Goal: Use online tool/utility: Utilize a website feature to perform a specific function

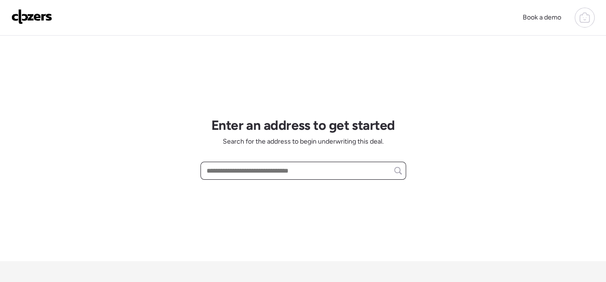
click at [238, 167] on input "text" at bounding box center [303, 170] width 197 height 13
paste input "**********"
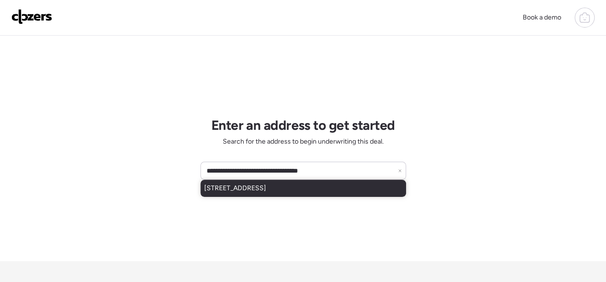
click at [266, 186] on span "[STREET_ADDRESS]" at bounding box center [235, 189] width 62 height 10
type input "**********"
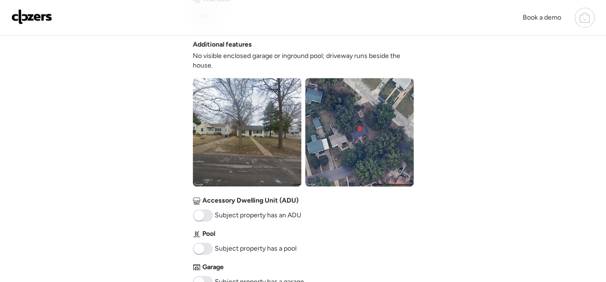
scroll to position [428, 0]
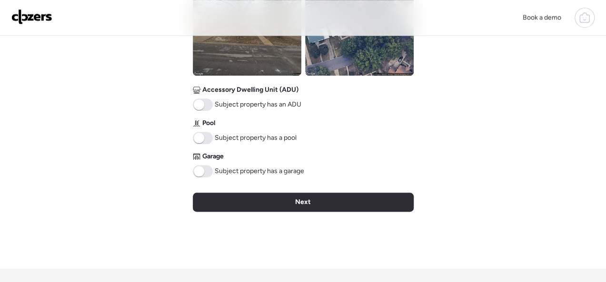
click at [280, 198] on div "Next" at bounding box center [303, 202] width 221 height 19
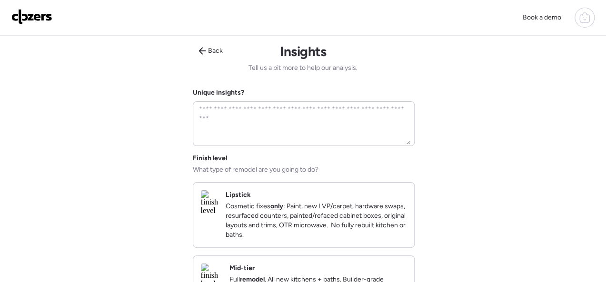
scroll to position [0, 0]
click at [388, 198] on div "Lipstick Cosmetic fixes only : Paint, new LVP/carpet, hardware swaps, resurface…" at bounding box center [315, 214] width 181 height 49
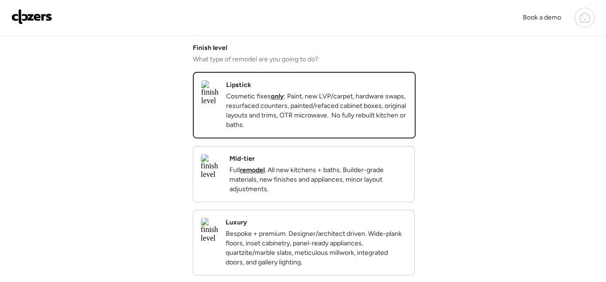
scroll to position [238, 0]
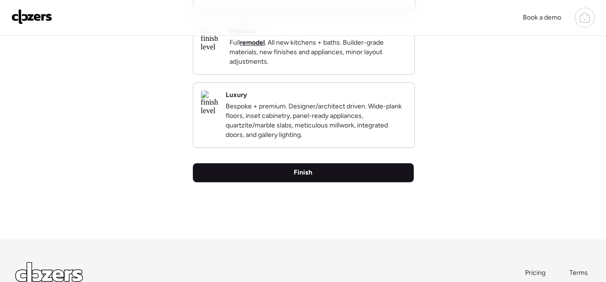
click at [321, 182] on div "Finish" at bounding box center [303, 172] width 221 height 19
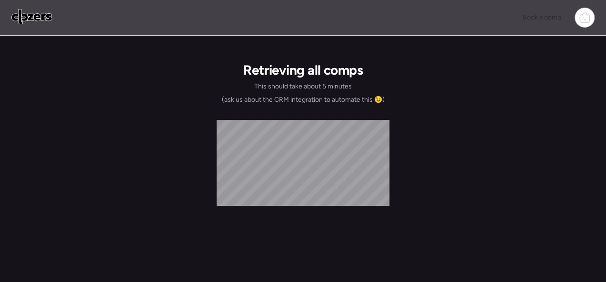
scroll to position [0, 0]
click at [24, 18] on img at bounding box center [31, 16] width 41 height 15
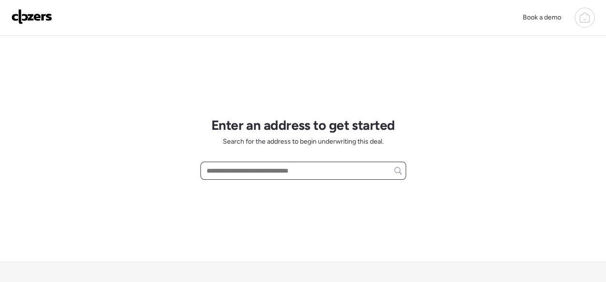
click at [229, 171] on input "text" at bounding box center [303, 170] width 197 height 13
paste input "**********"
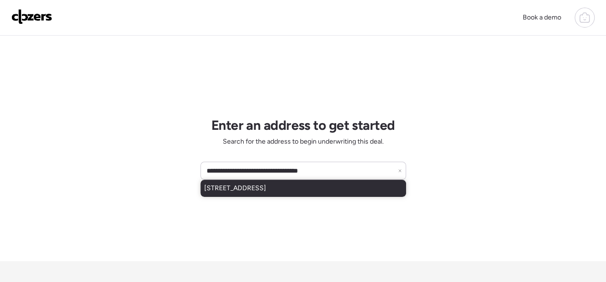
click at [230, 185] on span "[STREET_ADDRESS]" at bounding box center [235, 189] width 62 height 10
type input "**********"
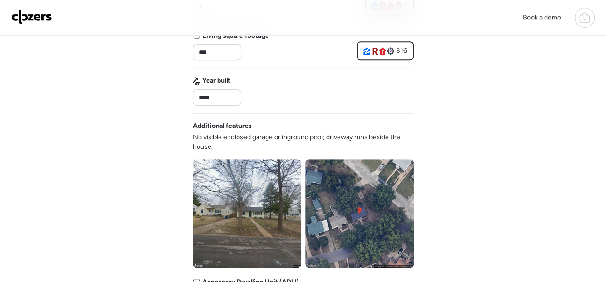
scroll to position [381, 0]
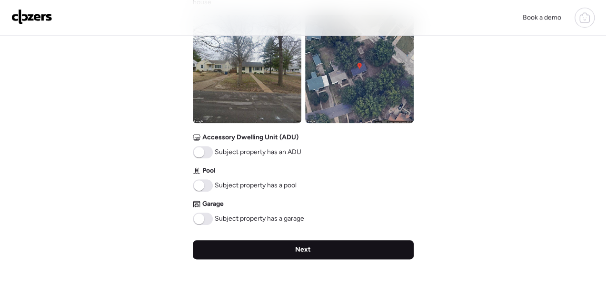
click at [302, 251] on span "Next" at bounding box center [303, 250] width 16 height 10
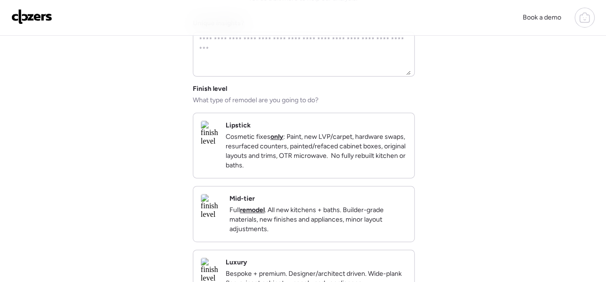
scroll to position [95, 0]
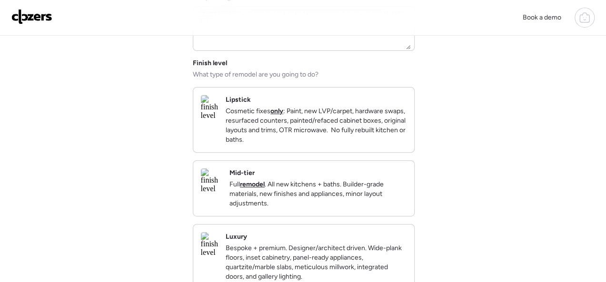
click at [361, 208] on p "Full remodel . All new kitchens + baths. Builder-grade materials, new finishes …" at bounding box center [317, 194] width 177 height 29
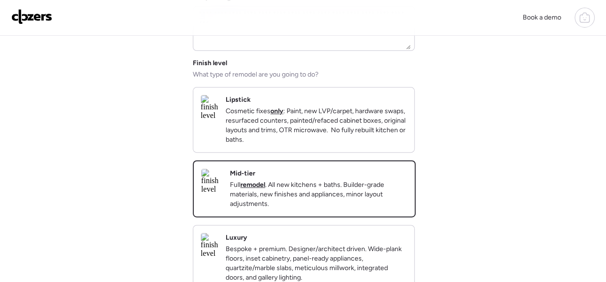
scroll to position [285, 0]
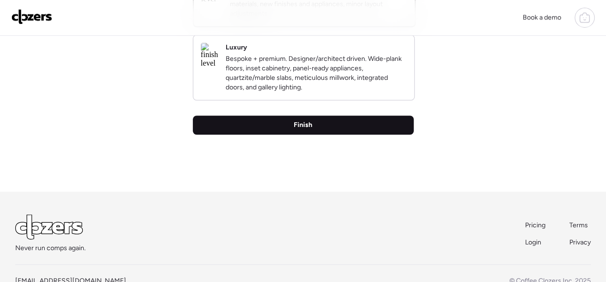
click at [286, 135] on div "Finish" at bounding box center [303, 125] width 221 height 19
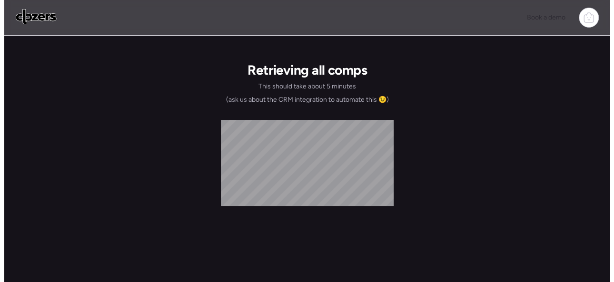
scroll to position [0, 0]
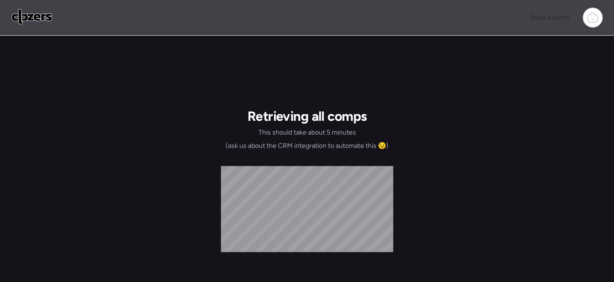
click at [31, 14] on img at bounding box center [31, 16] width 41 height 15
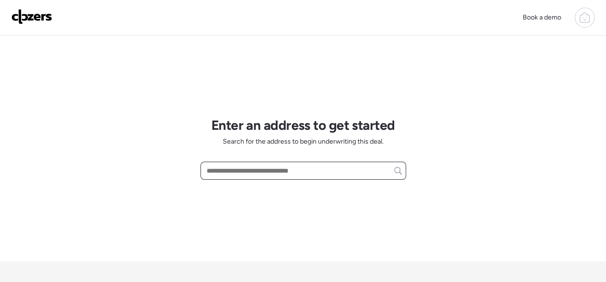
click at [246, 170] on input "text" at bounding box center [303, 170] width 197 height 13
paste input "**********"
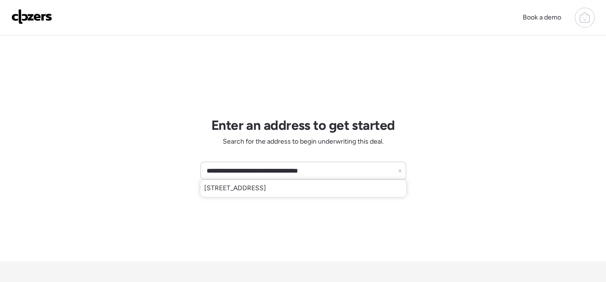
click at [241, 186] on span "[STREET_ADDRESS]" at bounding box center [235, 189] width 62 height 10
type input "**********"
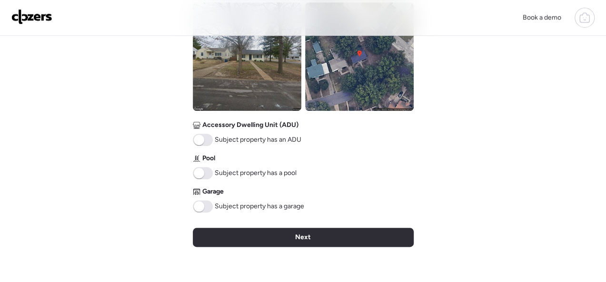
scroll to position [455, 0]
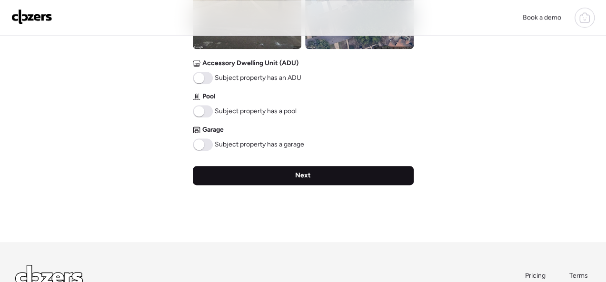
click at [295, 179] on span "Next" at bounding box center [303, 176] width 16 height 10
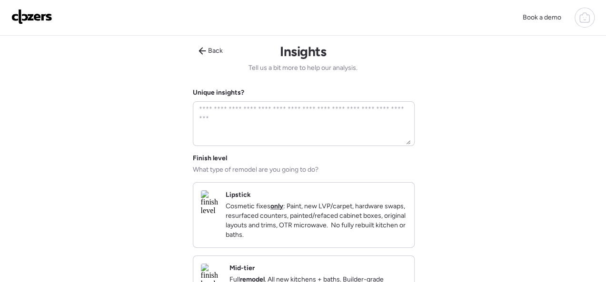
scroll to position [0, 0]
click at [283, 204] on strong "only" at bounding box center [276, 206] width 13 height 8
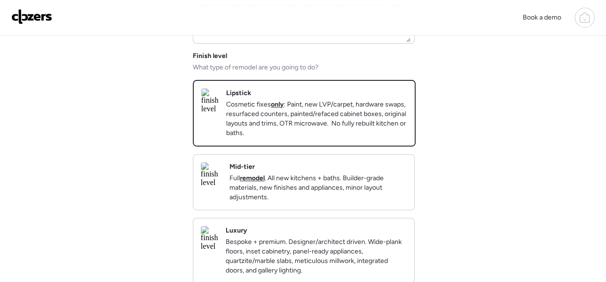
scroll to position [285, 0]
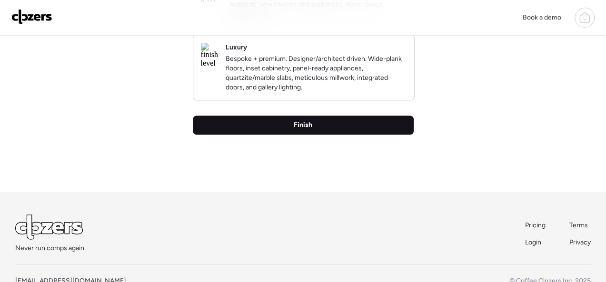
click at [304, 130] on span "Finish" at bounding box center [302, 125] width 19 height 10
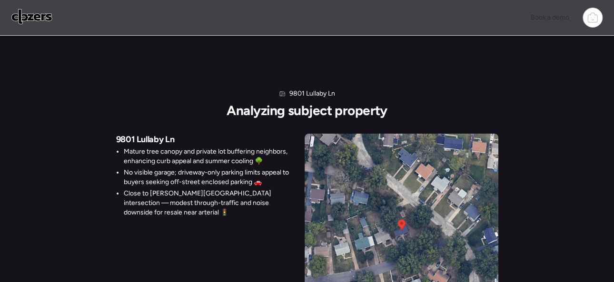
click at [452, 56] on div "9801 Lullaby Ln Analyzing subject property 9801 Lullaby Ln Mature tree canopy a…" at bounding box center [307, 189] width 614 height 307
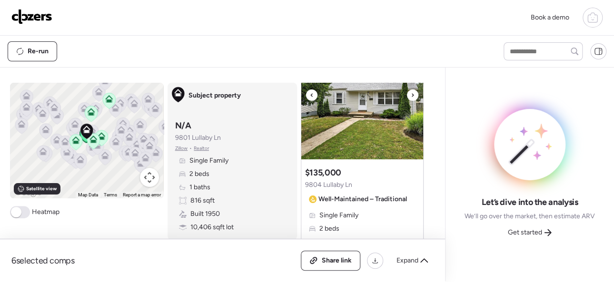
scroll to position [95, 0]
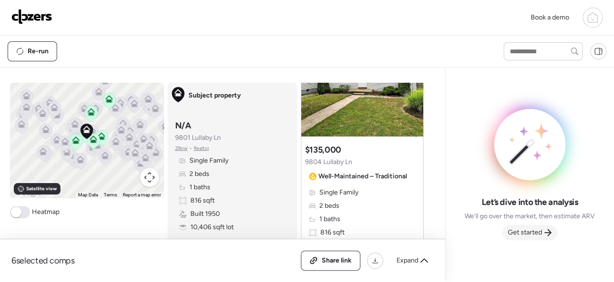
click at [526, 229] on span "Get started" at bounding box center [525, 233] width 34 height 10
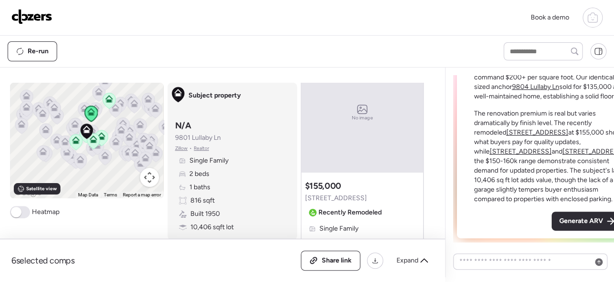
scroll to position [571, 0]
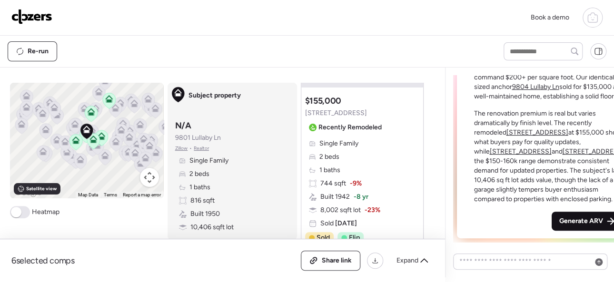
click at [559, 220] on span "Generate ARV" at bounding box center [581, 221] width 44 height 10
